Goal: Task Accomplishment & Management: Use online tool/utility

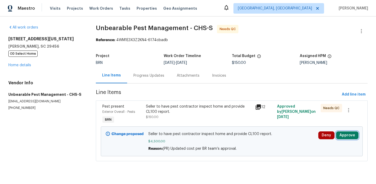
click at [350, 135] on button "Approve" at bounding box center [347, 135] width 22 height 8
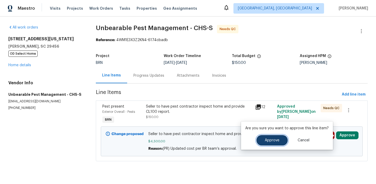
click at [278, 140] on span "Approve" at bounding box center [272, 140] width 15 height 4
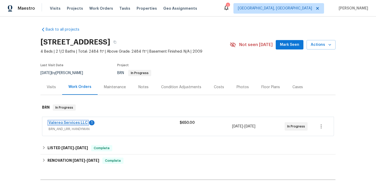
click at [56, 122] on link "Valereo Services LLC" at bounding box center [68, 123] width 39 height 4
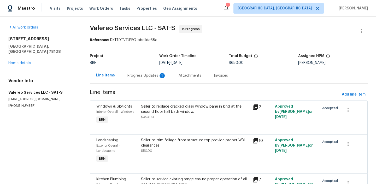
click at [139, 75] on div "Progress Updates 1" at bounding box center [147, 75] width 39 height 5
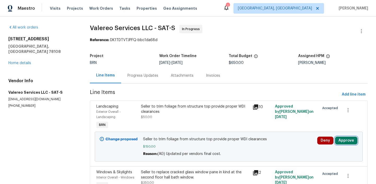
click at [343, 142] on button "Approve" at bounding box center [346, 140] width 22 height 8
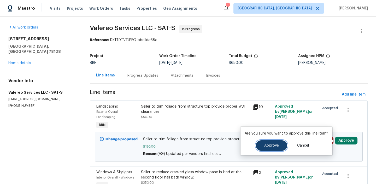
click at [260, 149] on button "Approve" at bounding box center [271, 145] width 31 height 10
